Goal: Task Accomplishment & Management: Complete application form

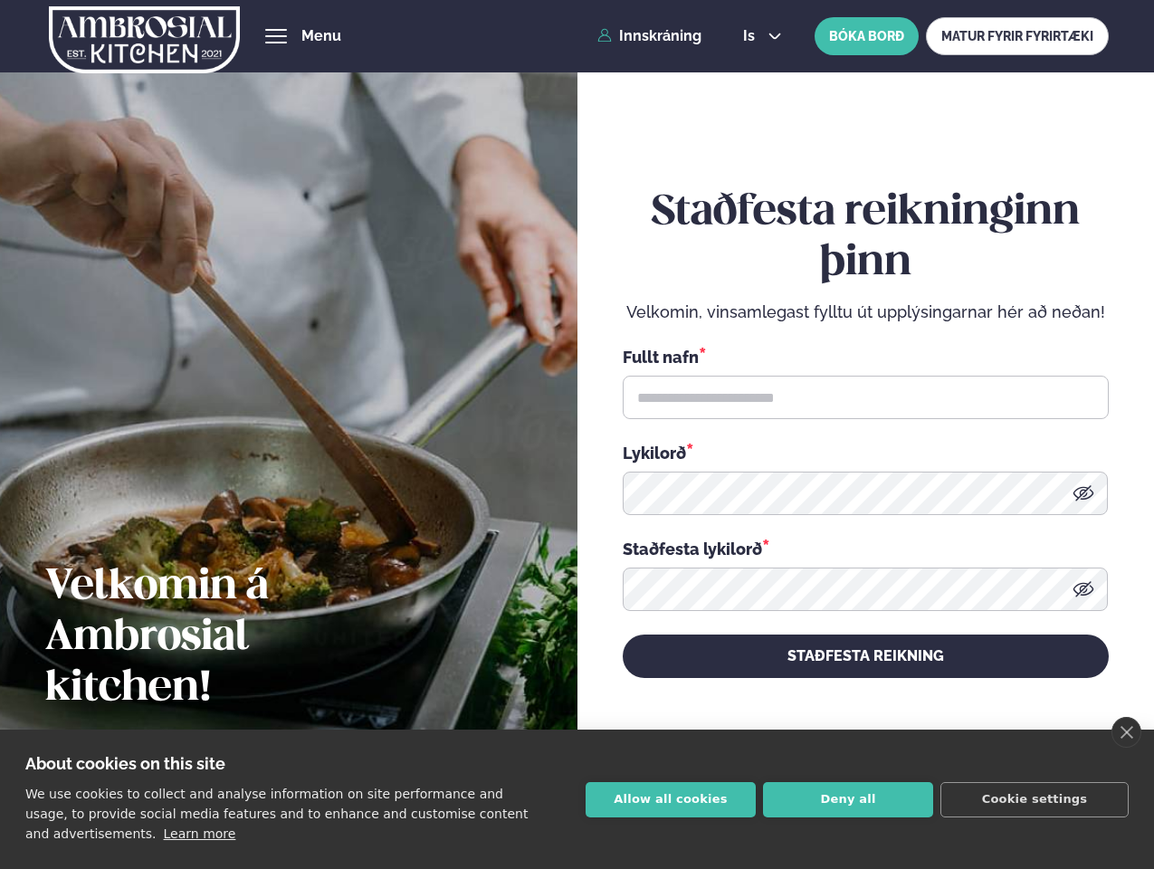
click at [1126, 732] on link "close" at bounding box center [1126, 732] width 30 height 31
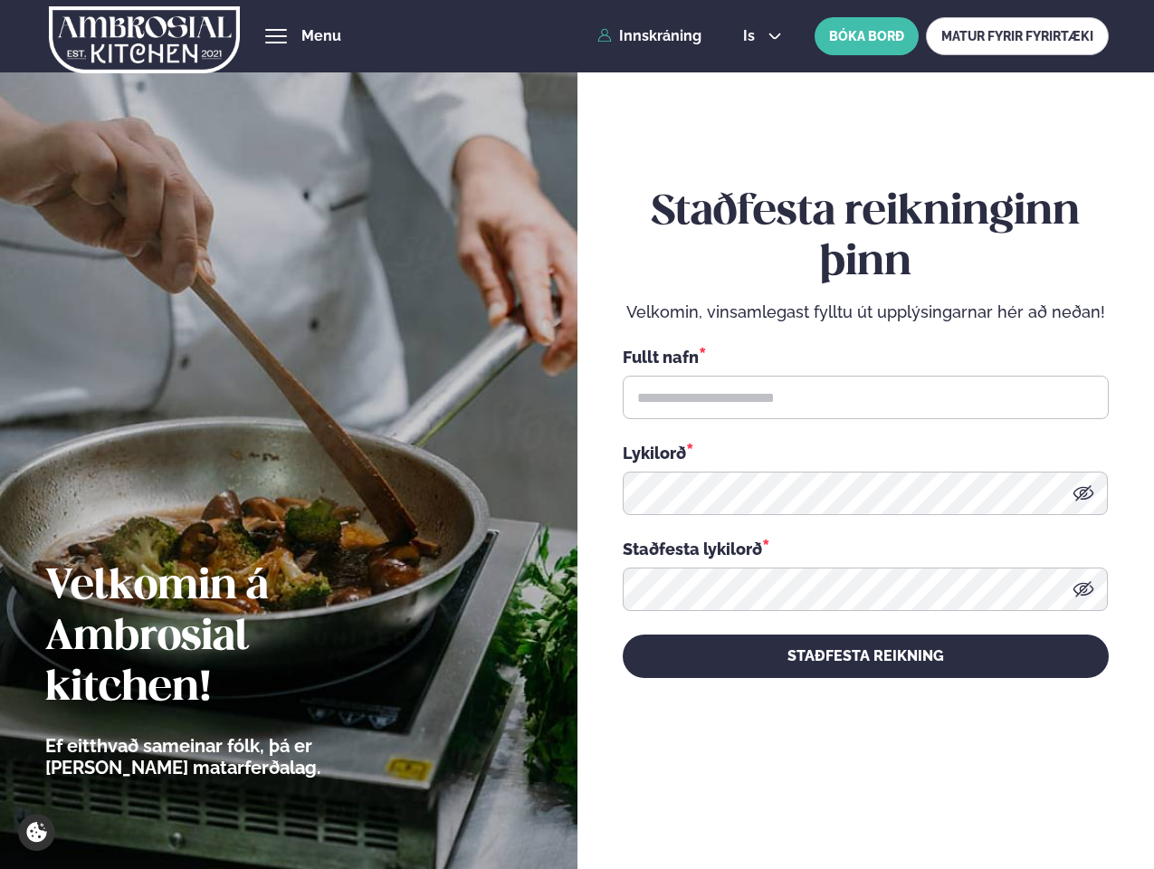
click at [671, 799] on div "Staðfesta reikninginn þinn Velkomin, vinsamlegast fylltu út upplýsingarnar hér …" at bounding box center [866, 432] width 486 height 809
click at [848, 799] on div "Staðfesta reikninginn þinn Velkomin, vinsamlegast fylltu út upplýsingarnar hér …" at bounding box center [866, 432] width 486 height 809
click at [1034, 799] on div "Staðfesta reikninginn þinn Velkomin, vinsamlegast fylltu út upplýsingarnar hér …" at bounding box center [866, 432] width 486 height 809
click at [276, 36] on span "hamburger" at bounding box center [276, 36] width 16 height 16
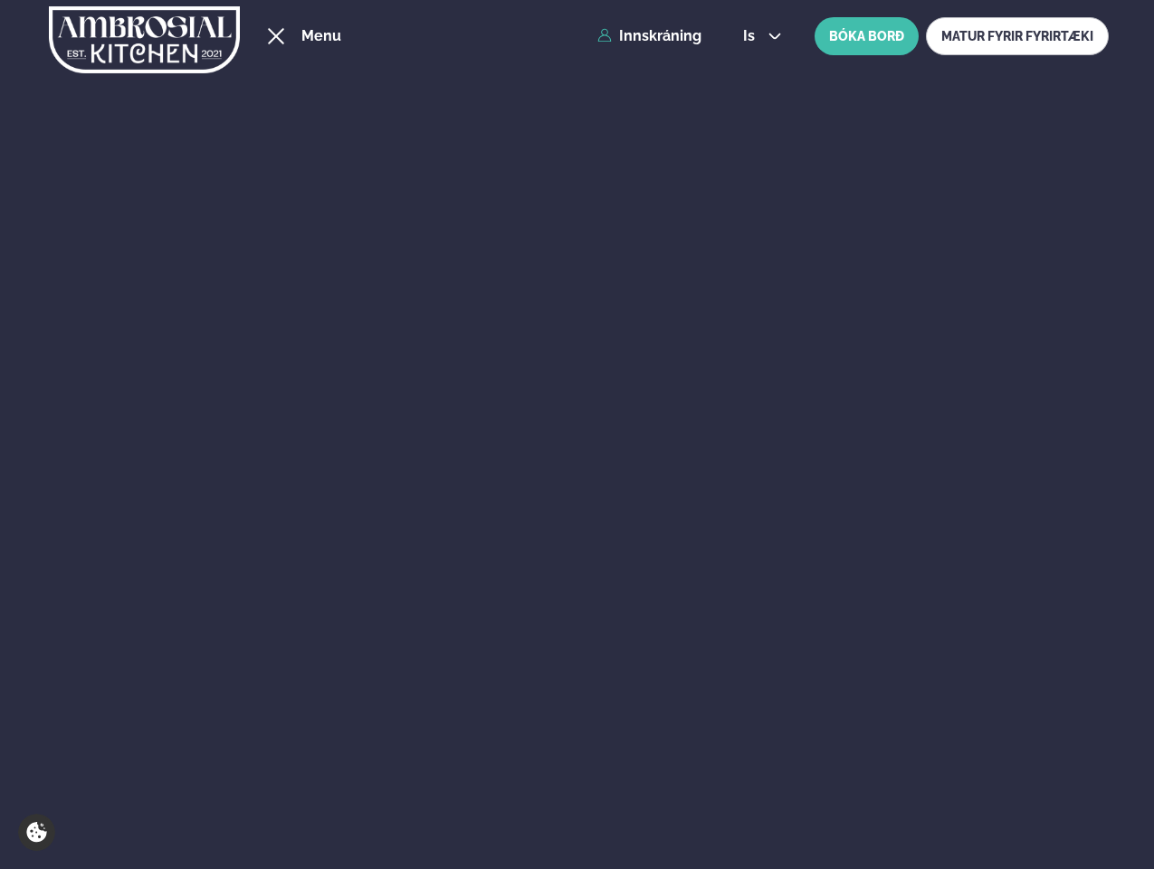
click at [760, 36] on span "is" at bounding box center [751, 36] width 17 height 14
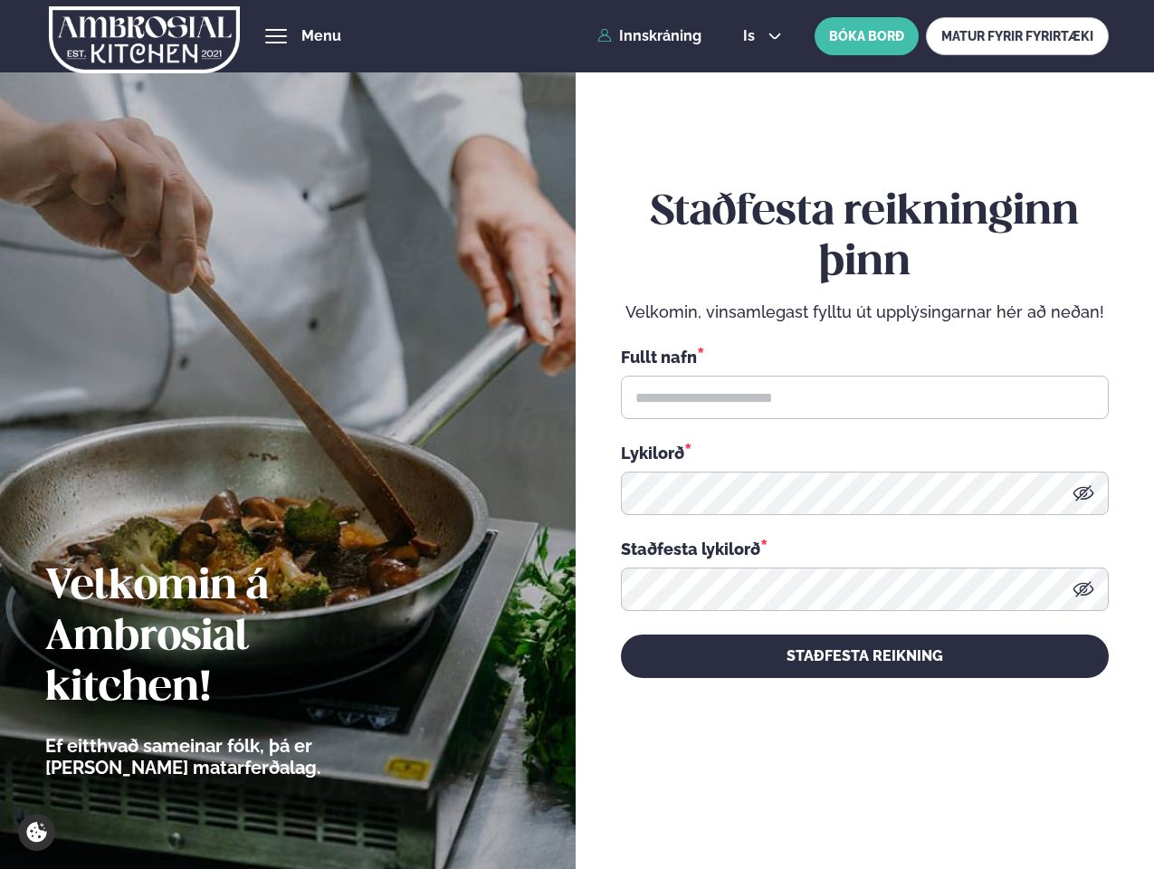
click at [1083, 589] on icon at bounding box center [1082, 588] width 21 height 15
